Goal: Task Accomplishment & Management: Manage account settings

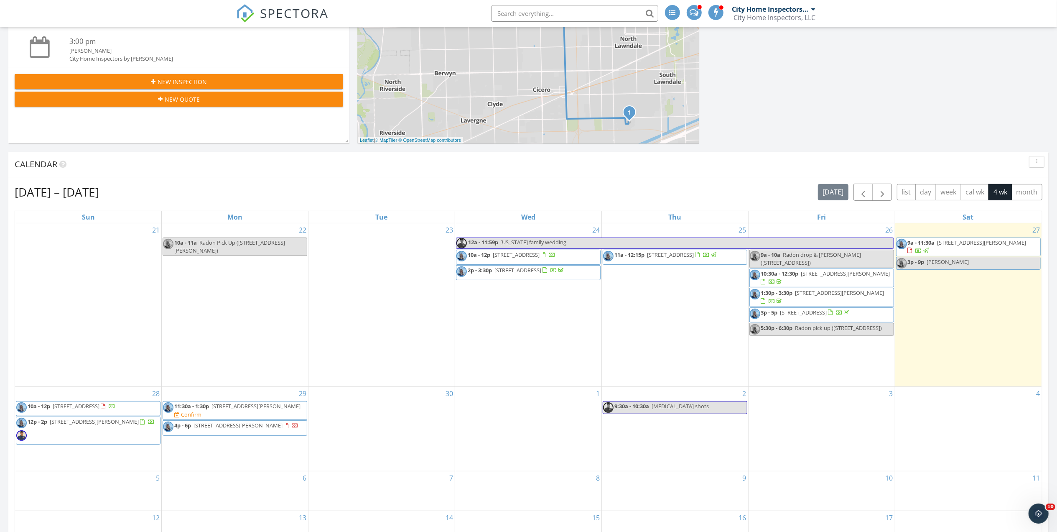
scroll to position [223, 0]
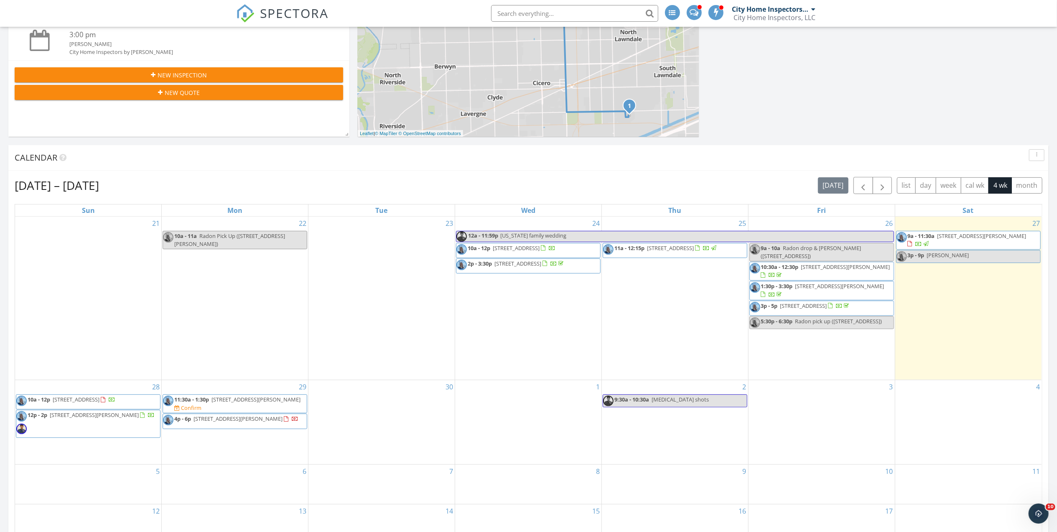
click at [251, 400] on div "29 11:30a - 1:30p 4244 S Langley Ave, Chicago 60653 Confirm 4p - 6p 3667 Thornh…" at bounding box center [235, 422] width 146 height 84
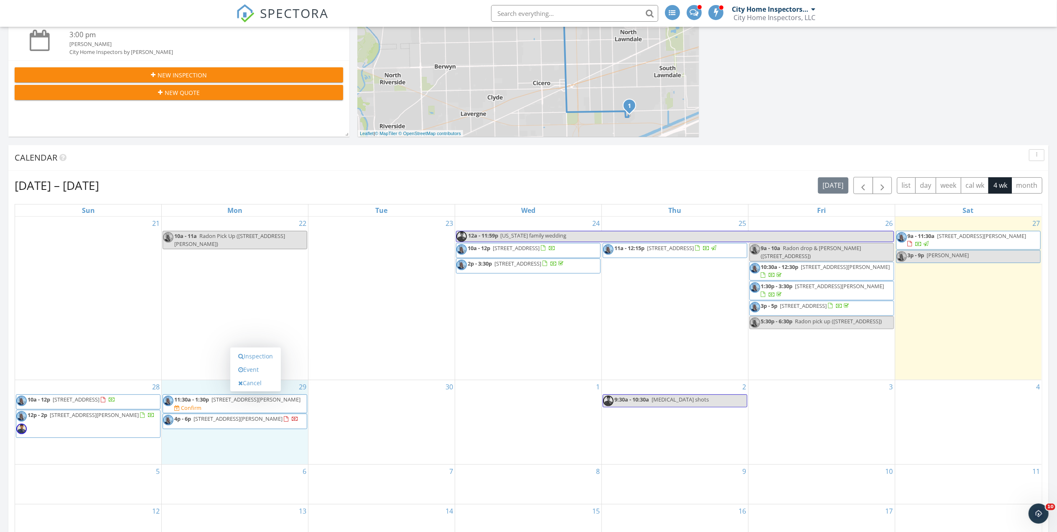
click at [249, 402] on span "4244 S Langley Ave, Chicago 60653" at bounding box center [255, 399] width 89 height 8
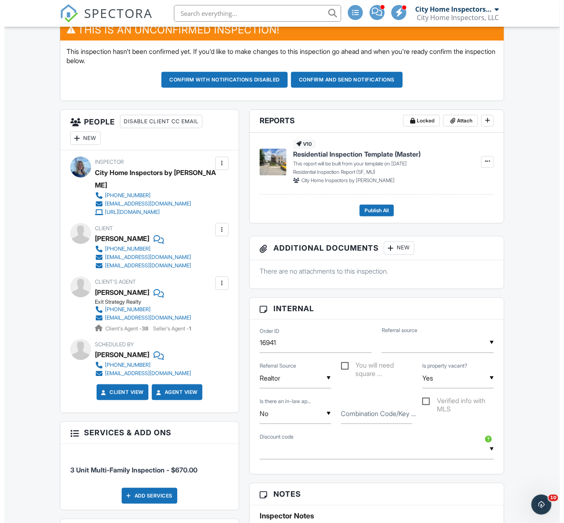
scroll to position [223, 0]
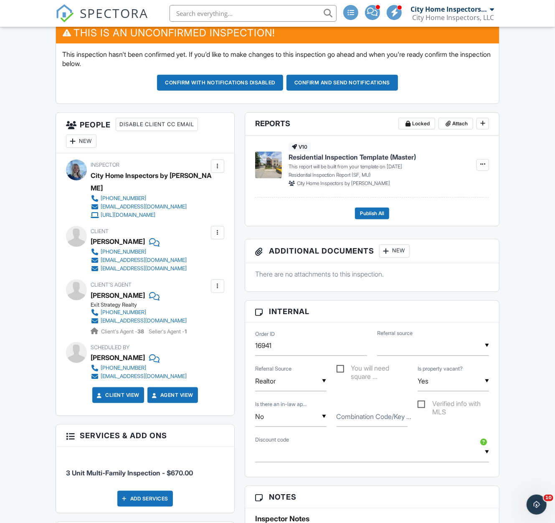
click at [75, 147] on div "New" at bounding box center [81, 141] width 31 height 13
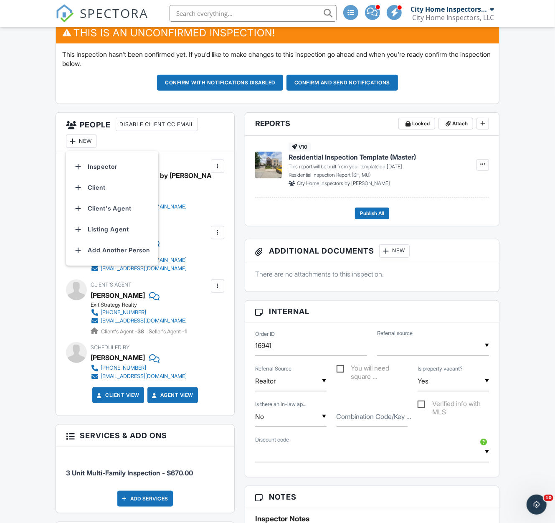
drag, startPoint x: 114, startPoint y: 226, endPoint x: 184, endPoint y: 186, distance: 81.1
click at [113, 226] on li "Listing Agent" at bounding box center [112, 229] width 82 height 21
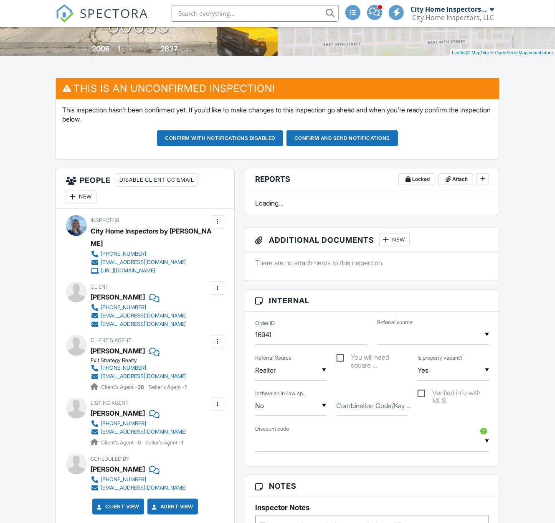
click at [340, 154] on div "This inspection hasn't been confirmed yet. If you'd like to make changes to thi…" at bounding box center [277, 129] width 443 height 61
click at [354, 138] on button "Confirm and send notifications" at bounding box center [343, 138] width 112 height 16
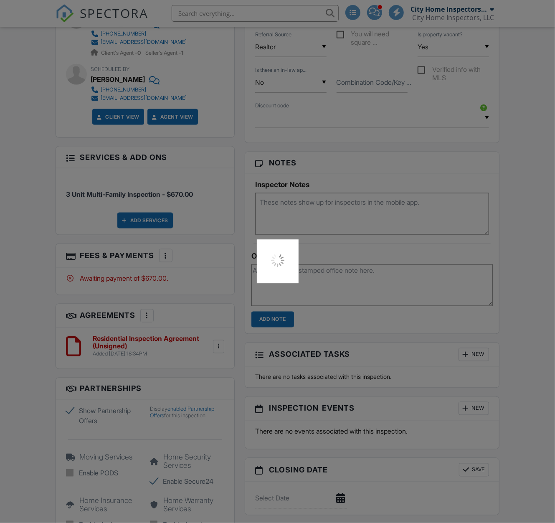
scroll to position [431, 0]
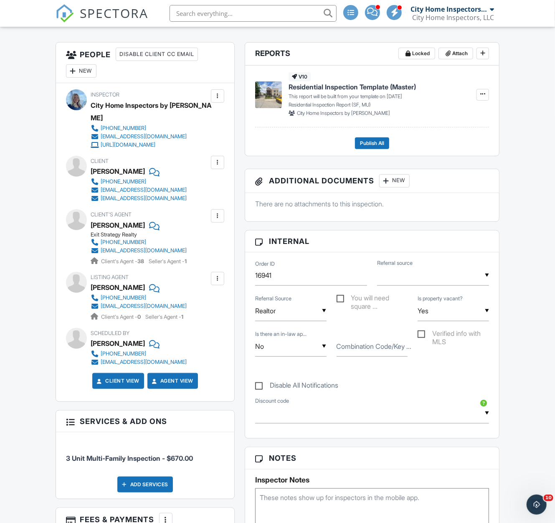
scroll to position [223, 0]
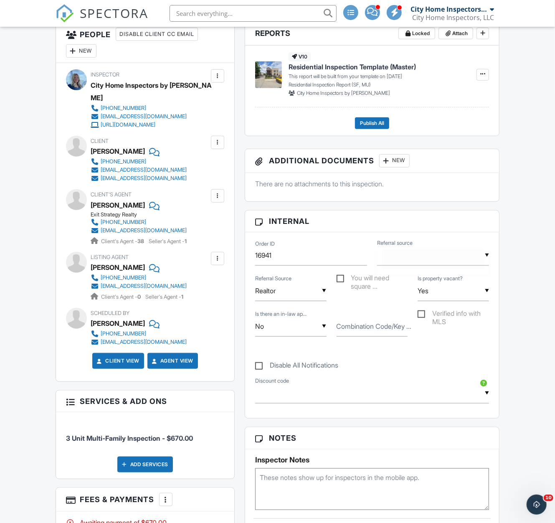
click at [402, 258] on div "▼ Realtor Lender Attorney Facebook Google Past Client Other Realtor Lender Atto…" at bounding box center [433, 255] width 112 height 20
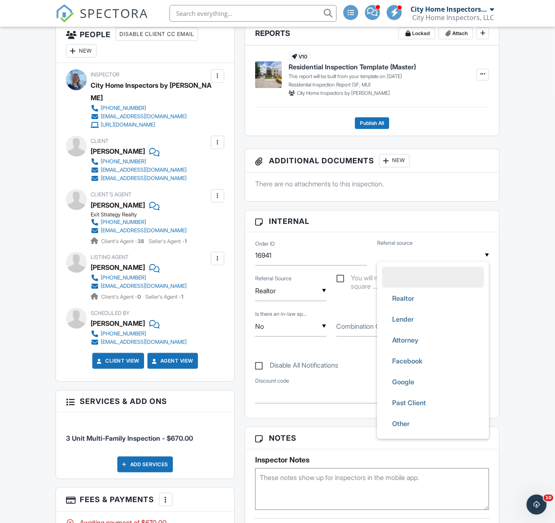
click at [405, 295] on span "Realtor" at bounding box center [404, 298] width 36 height 21
type input "Realtor"
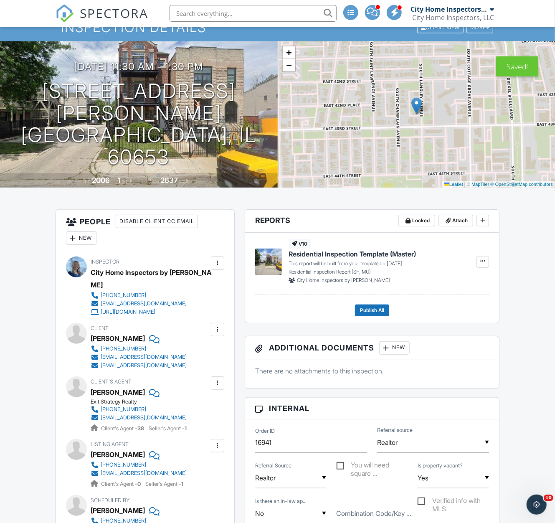
scroll to position [0, 0]
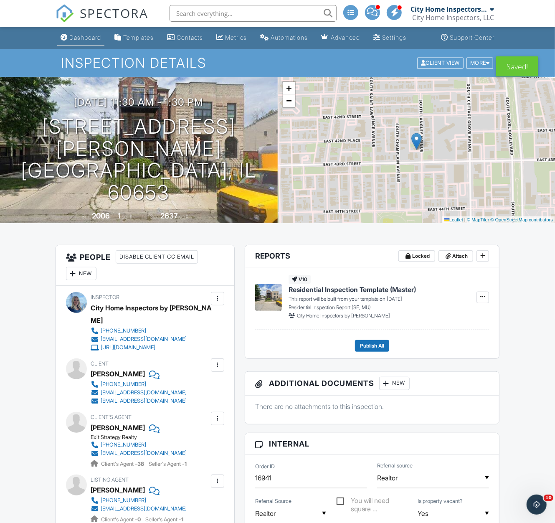
click at [61, 36] on div "Dashboard" at bounding box center [64, 37] width 7 height 7
